Goal: Task Accomplishment & Management: Manage account settings

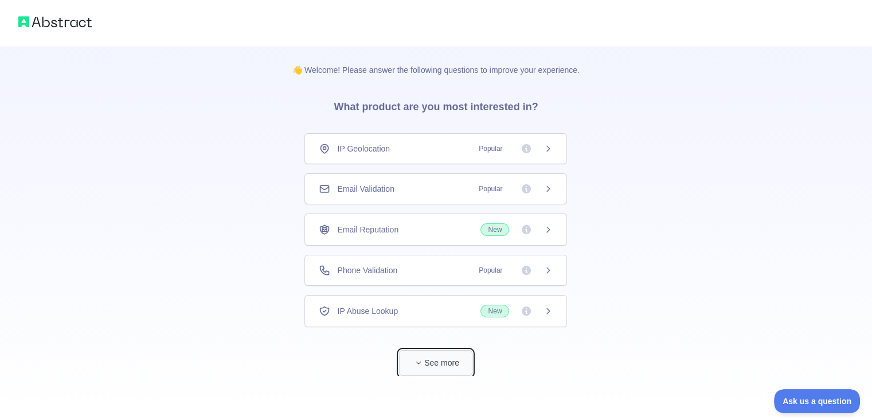
click at [436, 356] on button "See more" at bounding box center [435, 363] width 73 height 26
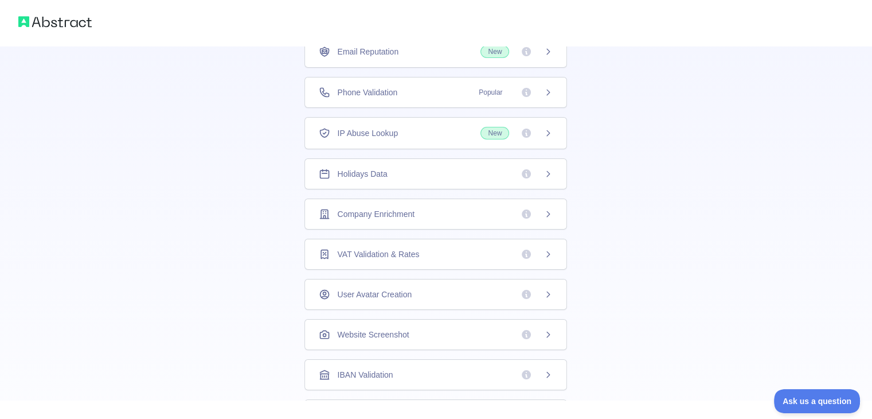
scroll to position [142, 0]
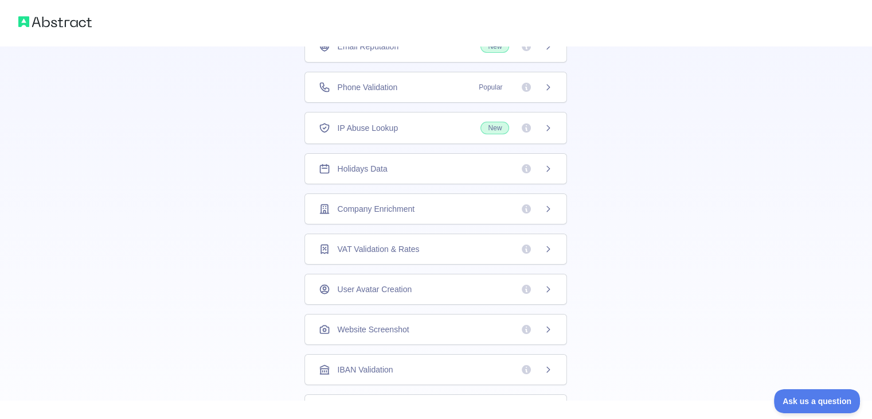
click at [545, 212] on div "Company Enrichment" at bounding box center [436, 208] width 263 height 31
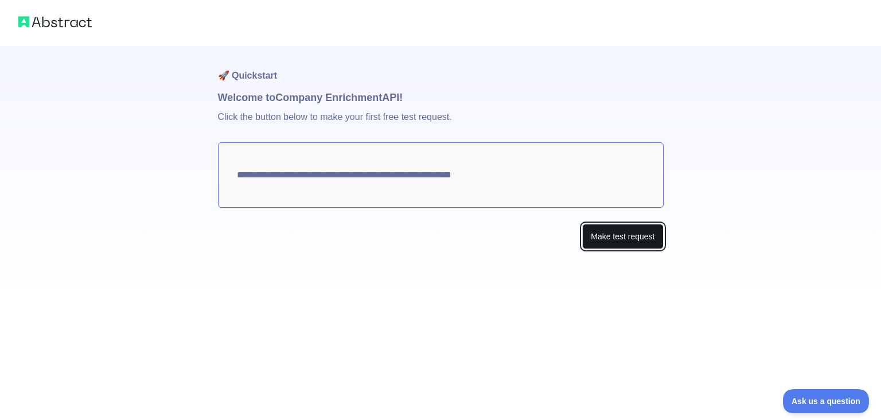
click at [602, 237] on button "Make test request" at bounding box center [622, 237] width 81 height 26
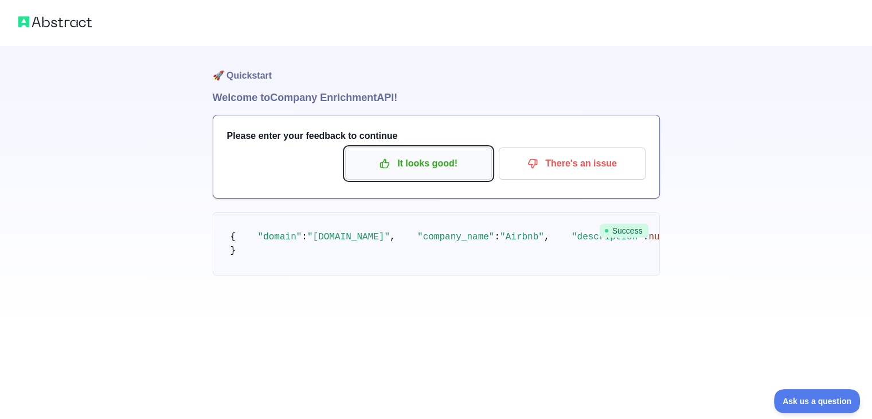
click at [413, 164] on p "It looks good!" at bounding box center [419, 163] width 130 height 19
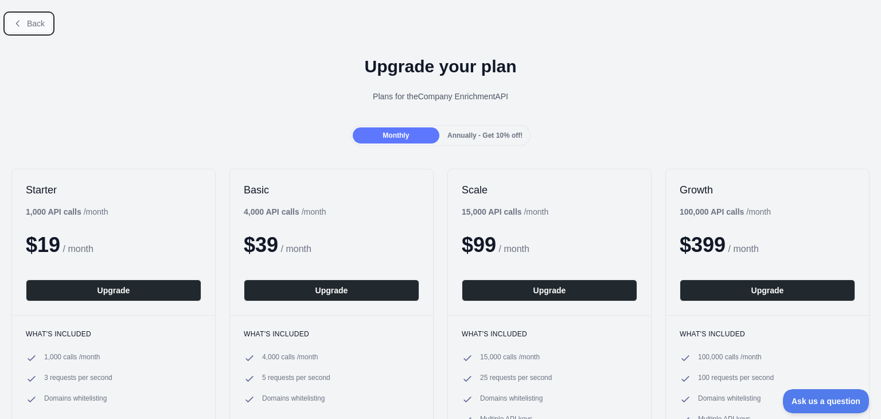
click at [38, 21] on span "Back" at bounding box center [36, 23] width 18 height 9
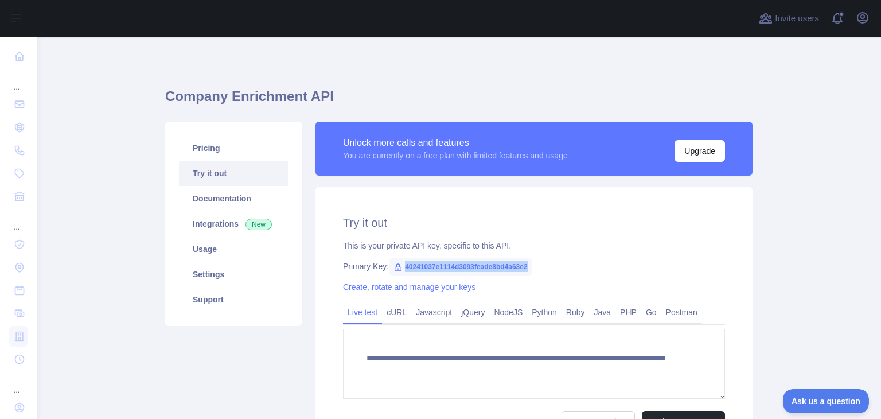
drag, startPoint x: 524, startPoint y: 262, endPoint x: 397, endPoint y: 270, distance: 127.0
click at [397, 270] on span "40241037e1114d3093feade8bd4a63e2" at bounding box center [460, 266] width 143 height 17
copy span "40241037e1114d3093feade8bd4a63e2"
click at [578, 286] on div "Create, rotate and manage your keys" at bounding box center [534, 286] width 382 height 11
drag, startPoint x: 525, startPoint y: 260, endPoint x: 403, endPoint y: 274, distance: 122.9
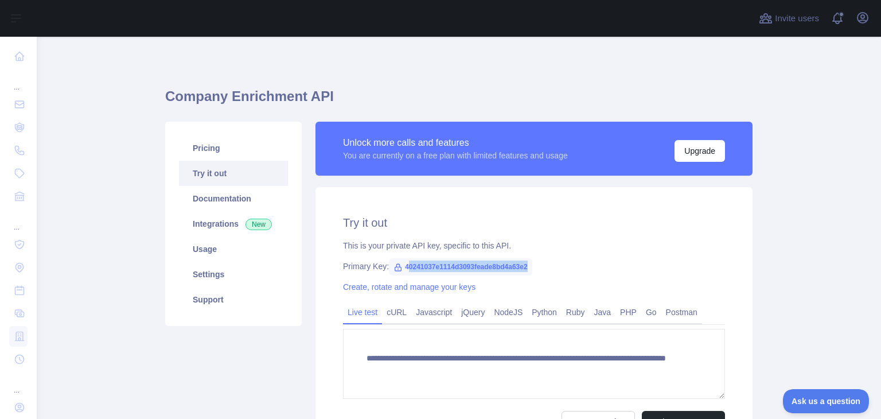
click at [403, 274] on span "40241037e1114d3093feade8bd4a63e2" at bounding box center [460, 266] width 143 height 17
click at [563, 262] on div "Primary Key: 40241037e1114d3093feade8bd4a63e2" at bounding box center [534, 265] width 382 height 11
drag, startPoint x: 525, startPoint y: 267, endPoint x: 397, endPoint y: 274, distance: 128.1
click at [397, 274] on span "40241037e1114d3093feade8bd4a63e2" at bounding box center [460, 266] width 143 height 17
copy span "40241037e1114d3093feade8bd4a63e2"
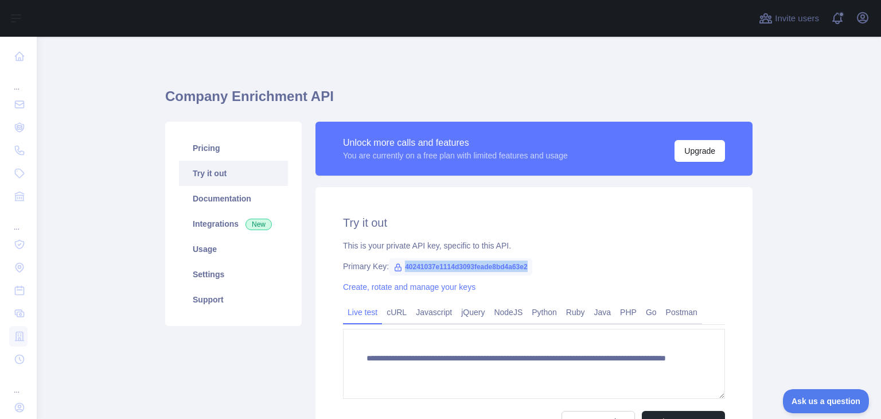
click at [493, 268] on span "40241037e1114d3093feade8bd4a63e2" at bounding box center [460, 266] width 143 height 17
drag, startPoint x: 524, startPoint y: 267, endPoint x: 399, endPoint y: 271, distance: 125.1
click at [399, 271] on span "40241037e1114d3093feade8bd4a63e2" at bounding box center [460, 266] width 143 height 17
copy span "40241037e1114d3093feade8bd4a63e2"
drag, startPoint x: 574, startPoint y: 227, endPoint x: 529, endPoint y: 262, distance: 56.8
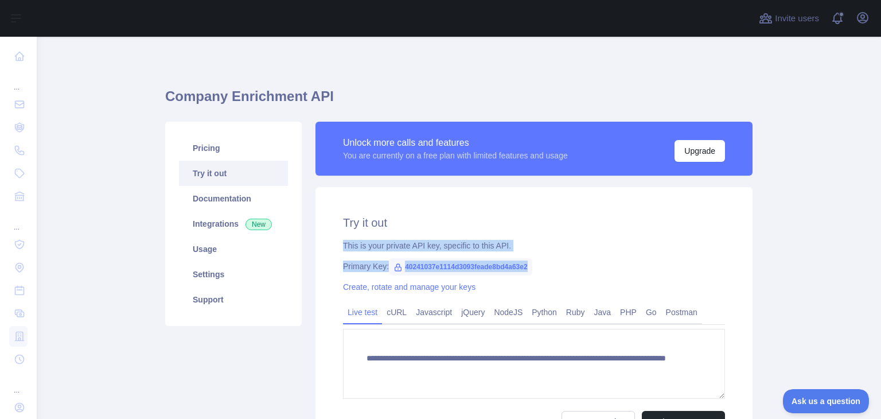
click at [529, 262] on div "**********" at bounding box center [533, 323] width 437 height 273
copy div "This is your private API key, specific to this API. Primary Key: 40241037e1114d…"
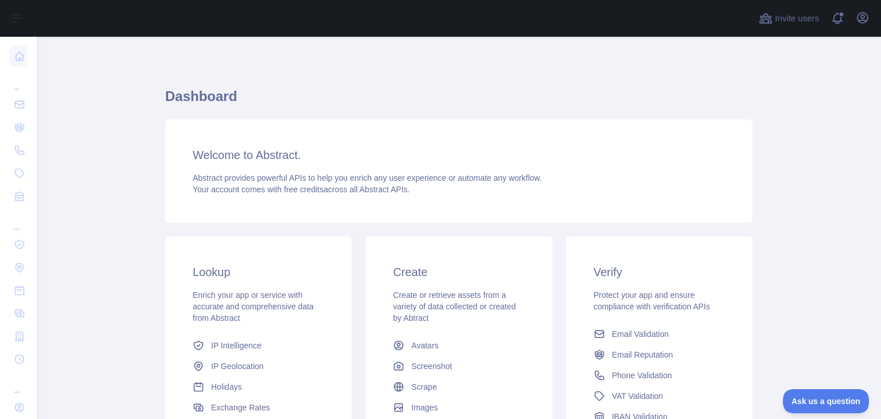
scroll to position [153, 0]
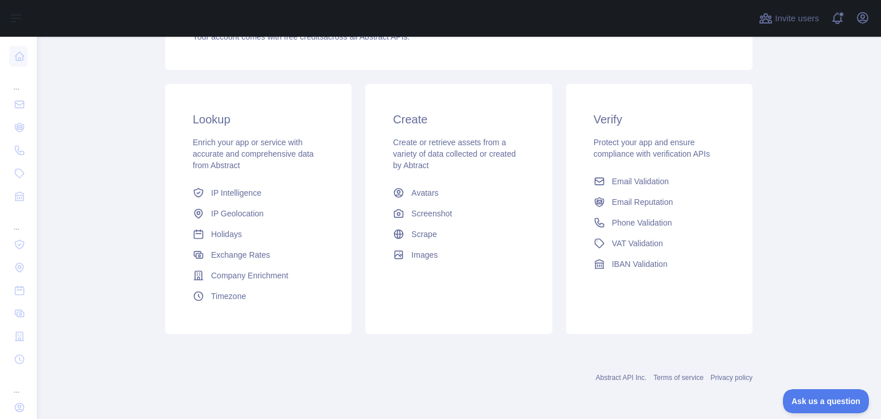
click at [395, 323] on div "Create Create or retrieve assets from a variety of data collected or created by…" at bounding box center [458, 209] width 186 height 250
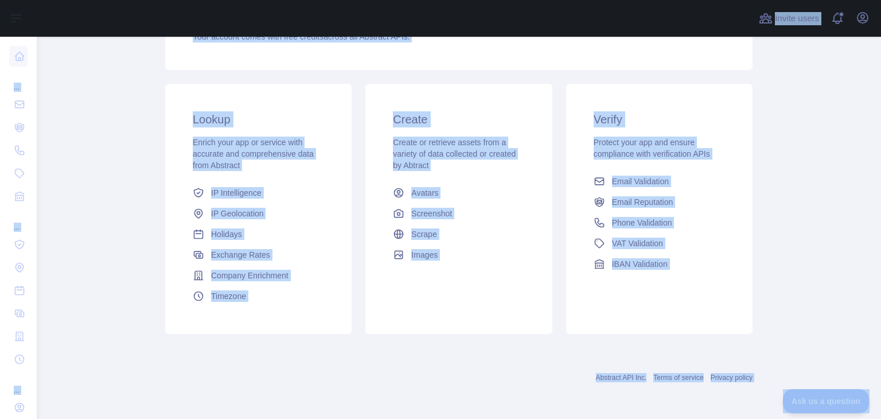
copy body "Open sidebar ... ... ... Invite users View notifications Open user menu Dashboa…"
click at [301, 114] on h3 "Lookup" at bounding box center [258, 119] width 131 height 16
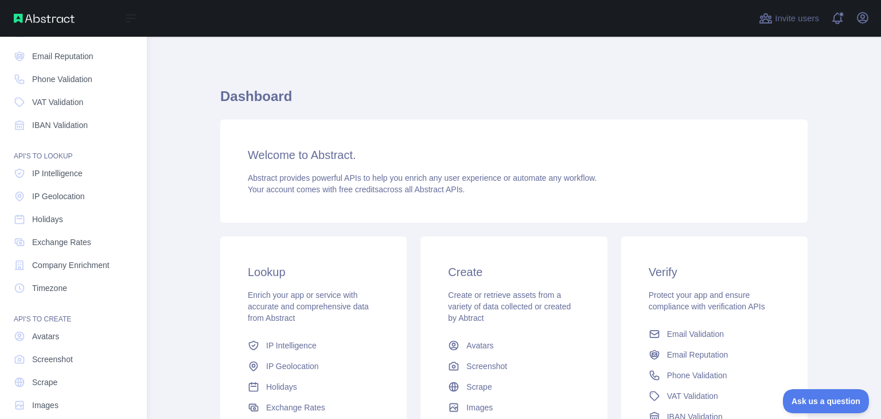
scroll to position [71, 0]
click at [60, 271] on link "Company Enrichment" at bounding box center [73, 265] width 128 height 21
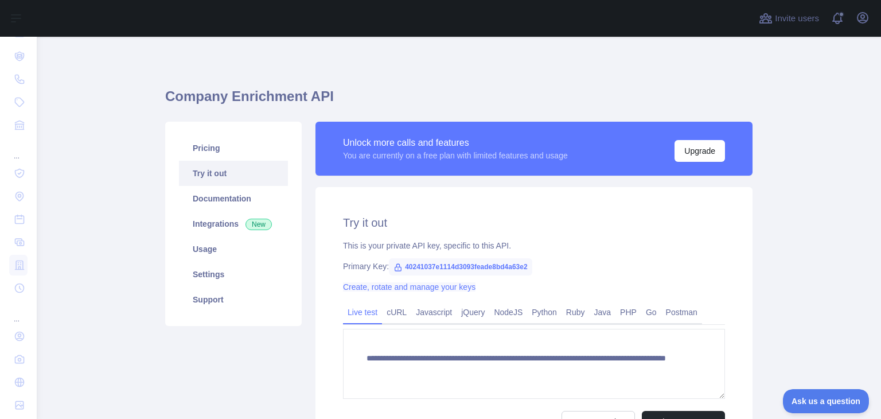
click at [350, 288] on link "Create, rotate and manage your keys" at bounding box center [409, 286] width 132 height 9
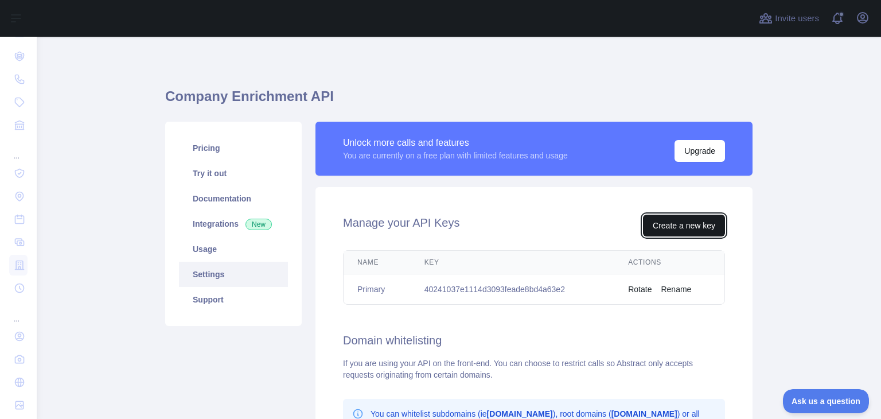
click at [672, 225] on button "Create a new key" at bounding box center [684, 225] width 82 height 22
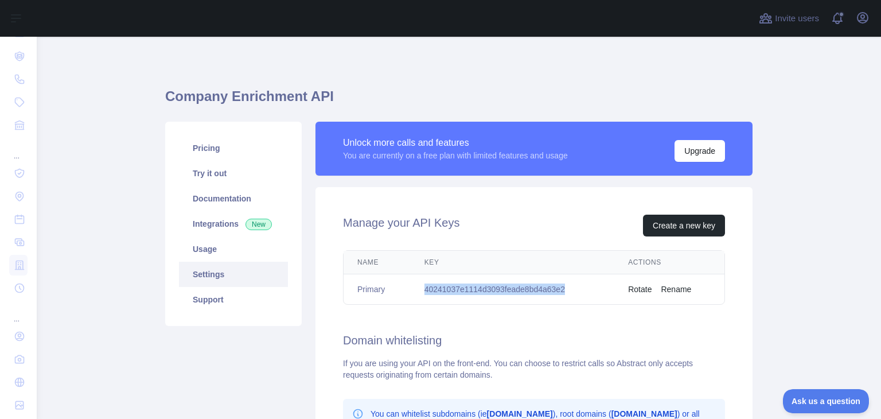
drag, startPoint x: 563, startPoint y: 286, endPoint x: 423, endPoint y: 296, distance: 139.7
click at [423, 296] on td "40241037e1114d3093feade8bd4a63e2" at bounding box center [513, 289] width 204 height 30
copy td "40241037e1114d3093feade8bd4a63e2"
click at [576, 322] on div "Manage your API Keys Create a new key Name Key Actions Primary 40241037e1114d30…" at bounding box center [533, 392] width 437 height 410
drag, startPoint x: 558, startPoint y: 286, endPoint x: 422, endPoint y: 288, distance: 135.9
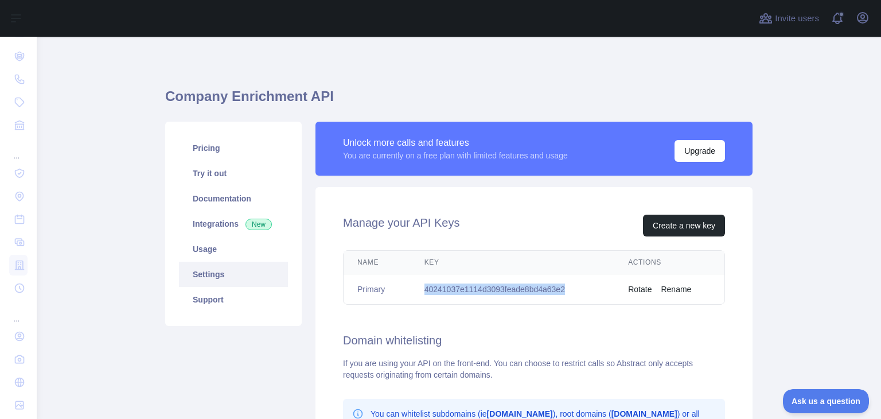
click at [422, 288] on td "40241037e1114d3093feade8bd4a63e2" at bounding box center [513, 289] width 204 height 30
copy td "40241037e1114d3093feade8bd4a63e2"
click at [457, 227] on div "Manage your API Keys Create a new key" at bounding box center [534, 225] width 382 height 22
drag, startPoint x: 564, startPoint y: 286, endPoint x: 419, endPoint y: 294, distance: 145.3
click at [419, 294] on td "40241037e1114d3093feade8bd4a63e2" at bounding box center [513, 289] width 204 height 30
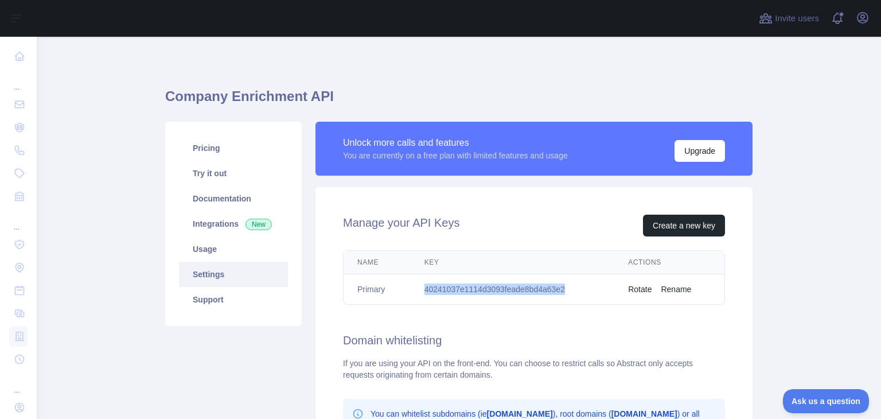
copy td "40241037e1114d3093feade8bd4a63e2"
click at [559, 302] on td "40241037e1114d3093feade8bd4a63e2" at bounding box center [513, 289] width 204 height 30
drag, startPoint x: 561, startPoint y: 288, endPoint x: 407, endPoint y: 294, distance: 155.0
click at [407, 294] on tr "Primary 40241037e1114d3093feade8bd4a63e2 Rotate Rename" at bounding box center [534, 289] width 381 height 30
copy tr "40241037e1114d3093feade8bd4a63e2"
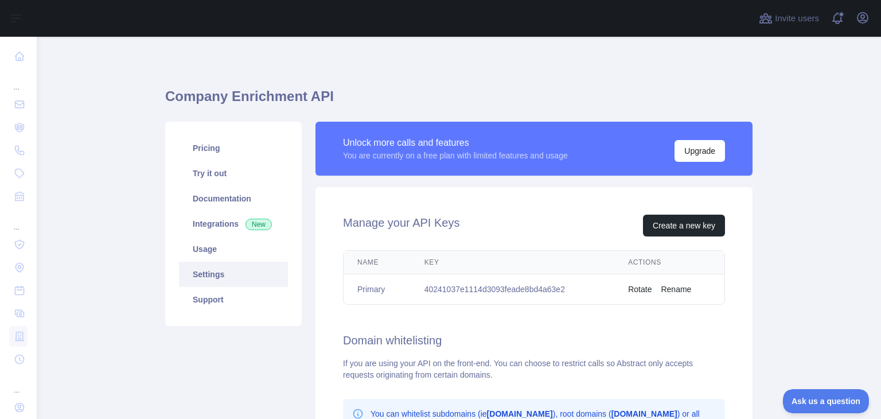
click at [516, 232] on div "Manage your API Keys Create a new key" at bounding box center [534, 225] width 382 height 22
drag, startPoint x: 567, startPoint y: 283, endPoint x: 411, endPoint y: 285, distance: 156.6
click at [411, 285] on td "40241037e1114d3093feade8bd4a63e2" at bounding box center [513, 289] width 204 height 30
copy td "40241037e1114d3093feade8bd4a63e2"
